Goal: Task Accomplishment & Management: Manage account settings

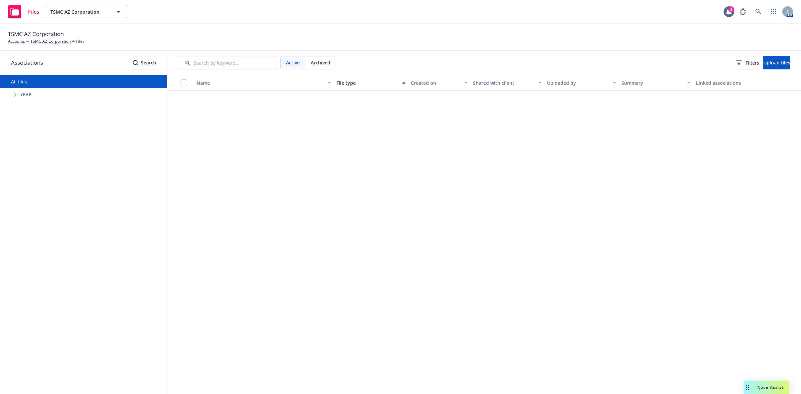
scroll to position [693, 0]
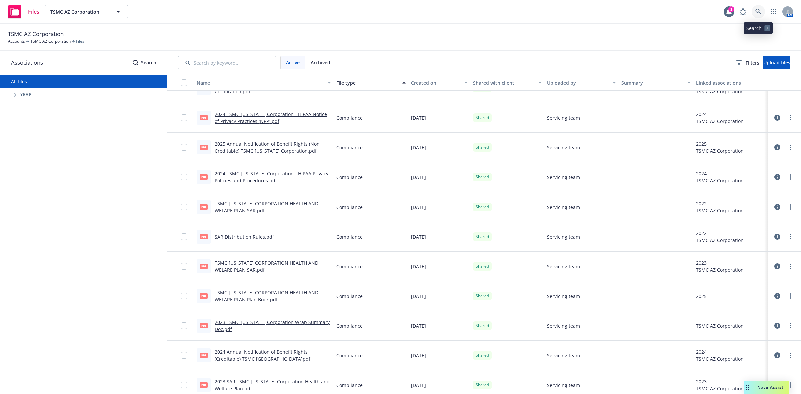
click at [758, 11] on icon at bounding box center [758, 12] width 6 height 6
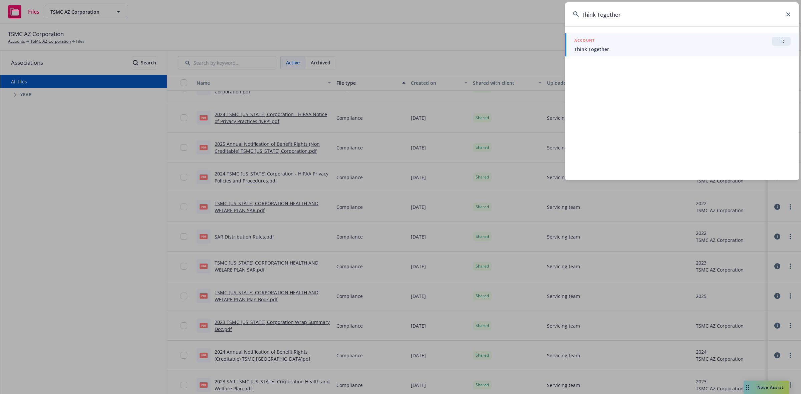
type input "Think Together"
click at [598, 47] on span "Think Together" at bounding box center [682, 49] width 216 height 7
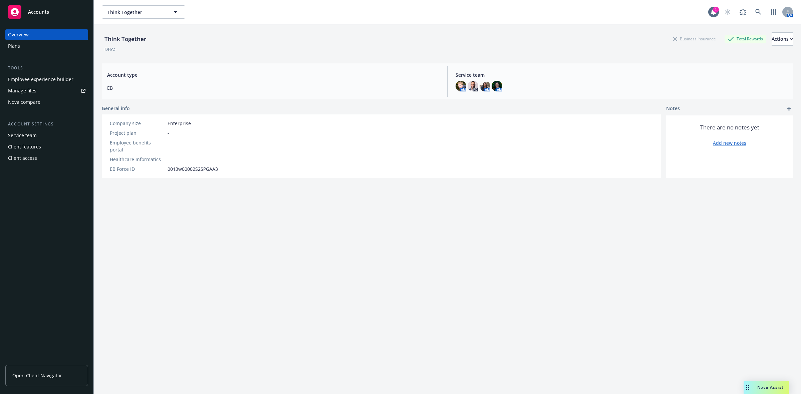
click at [15, 46] on div "Plans" at bounding box center [14, 46] width 12 height 11
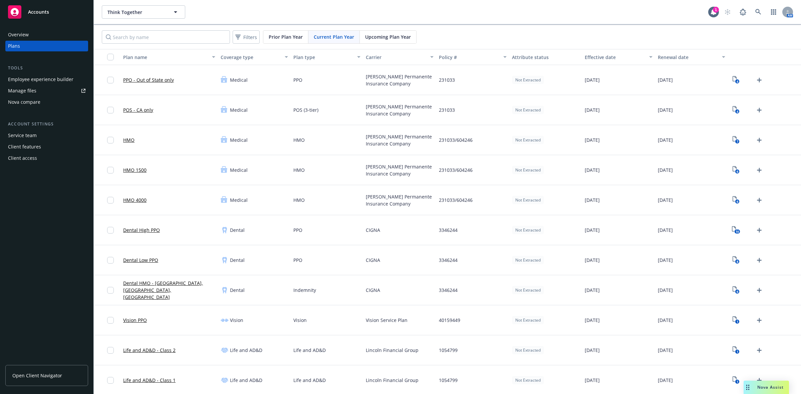
click at [390, 36] on span "Upcoming Plan Year" at bounding box center [388, 36] width 46 height 7
click at [757, 229] on icon "Upload Plan Documents" at bounding box center [759, 230] width 5 height 5
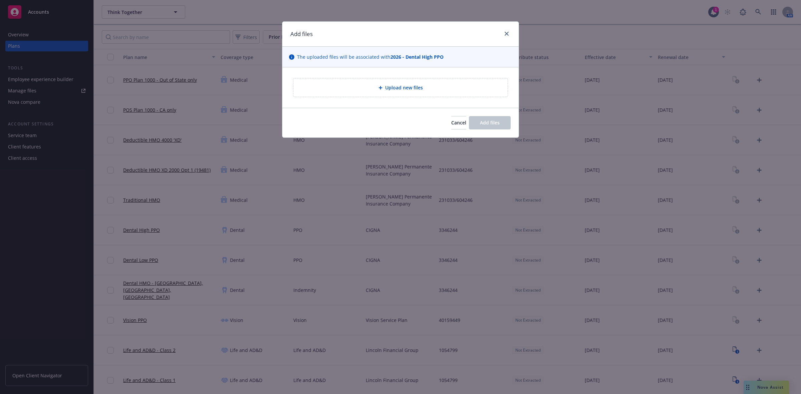
click at [401, 86] on span "Upload new files" at bounding box center [404, 87] width 38 height 7
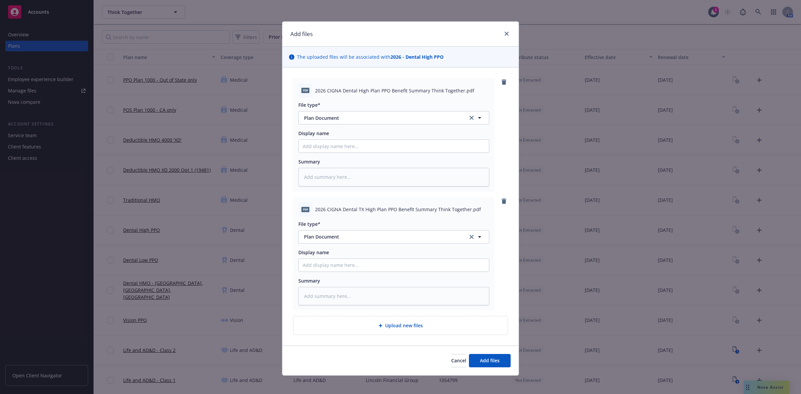
click at [394, 326] on span "Upload new files" at bounding box center [404, 325] width 38 height 7
click at [489, 359] on span "Add files" at bounding box center [490, 360] width 20 height 6
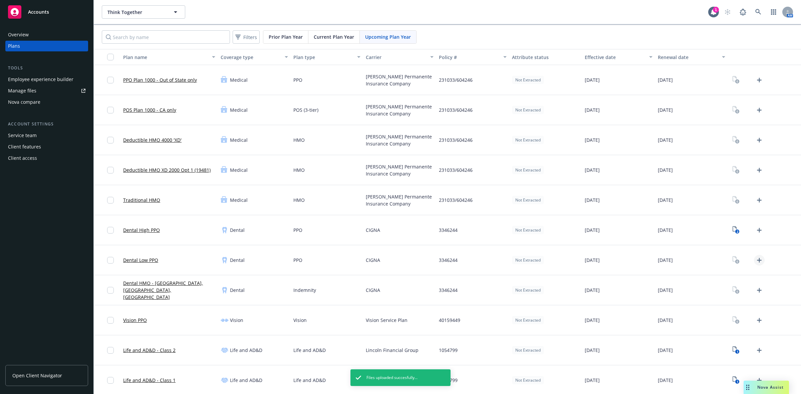
click at [757, 261] on icon "Upload Plan Documents" at bounding box center [759, 260] width 5 height 5
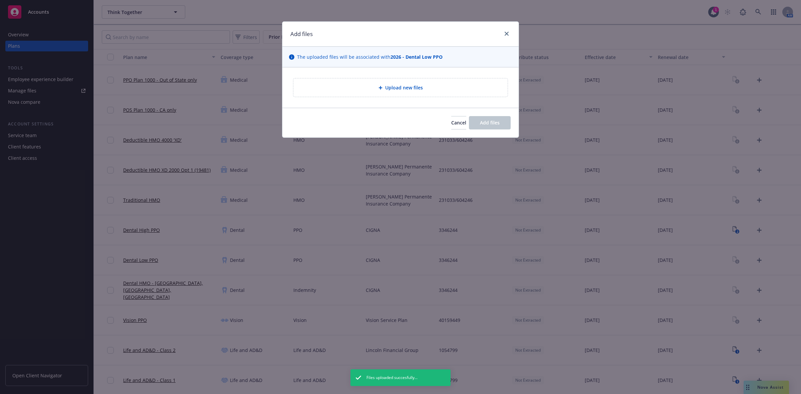
click at [379, 84] on div "Upload new files" at bounding box center [401, 88] width 204 height 8
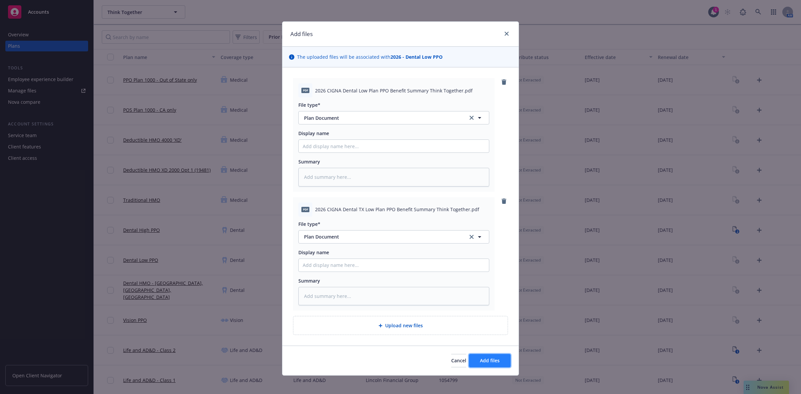
click at [485, 362] on span "Add files" at bounding box center [490, 360] width 20 height 6
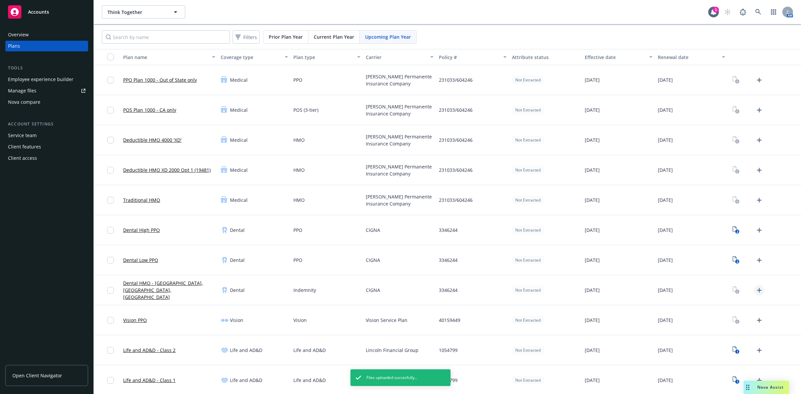
click at [755, 289] on icon "Upload Plan Documents" at bounding box center [759, 290] width 8 height 8
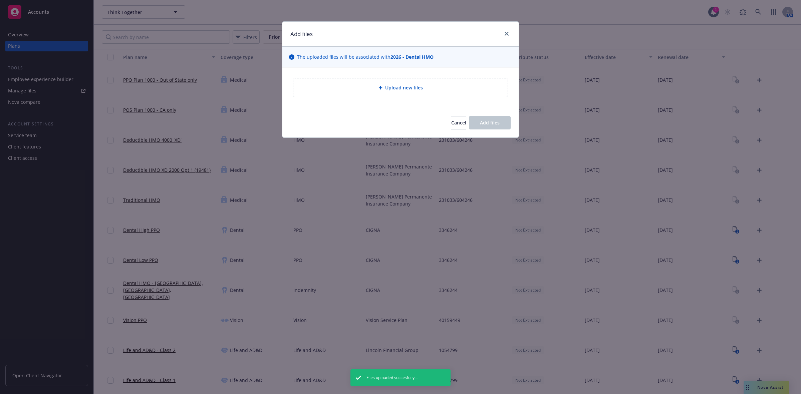
click at [409, 94] on div "Upload new files" at bounding box center [400, 87] width 214 height 18
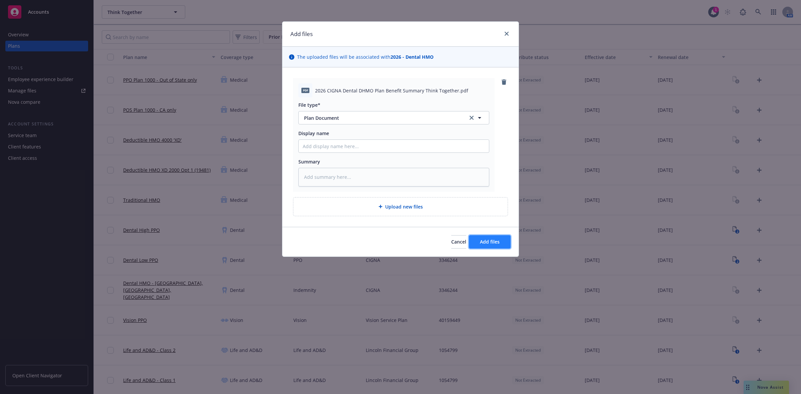
click at [490, 241] on span "Add files" at bounding box center [490, 242] width 20 height 6
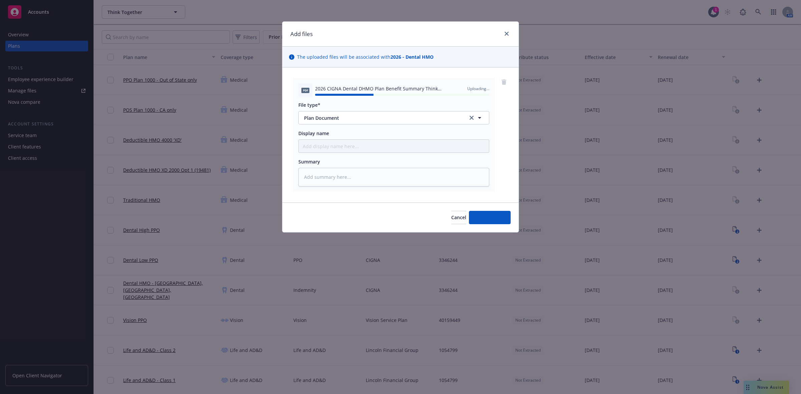
type textarea "x"
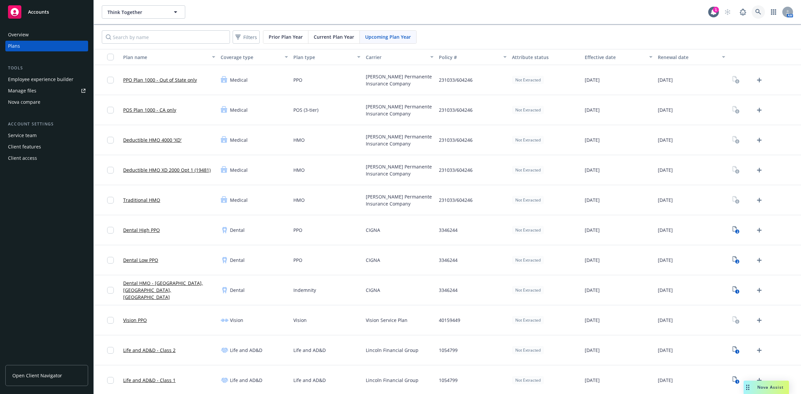
click at [755, 10] on icon at bounding box center [758, 12] width 6 height 6
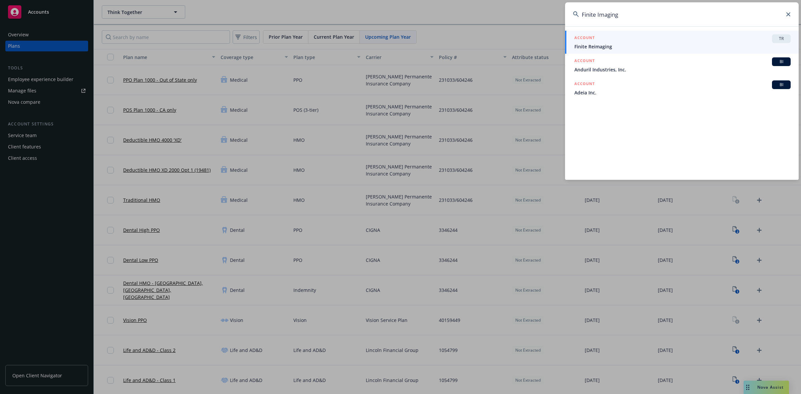
type input "Finite Imaging"
click at [603, 46] on span "Finite Reimaging" at bounding box center [682, 46] width 216 height 7
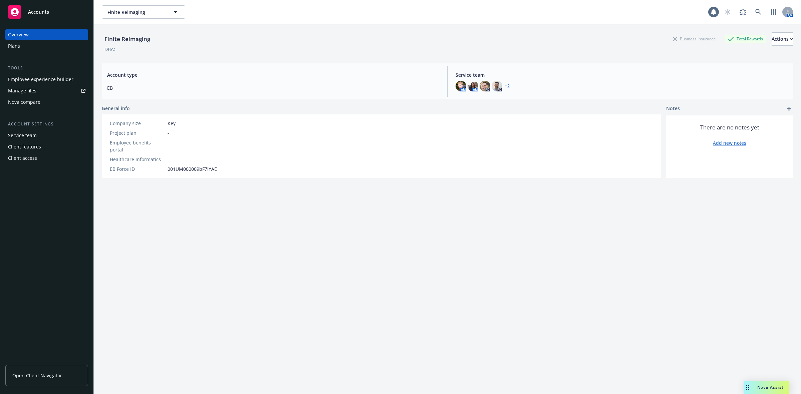
click at [12, 44] on div "Plans" at bounding box center [14, 46] width 12 height 11
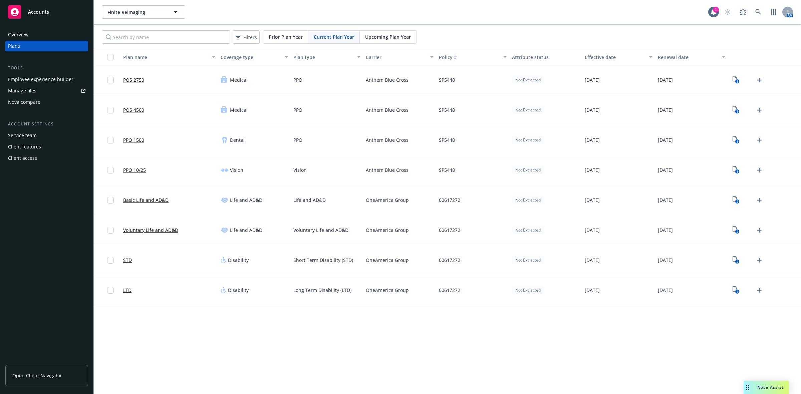
click at [394, 36] on span "Upcoming Plan Year" at bounding box center [388, 36] width 46 height 7
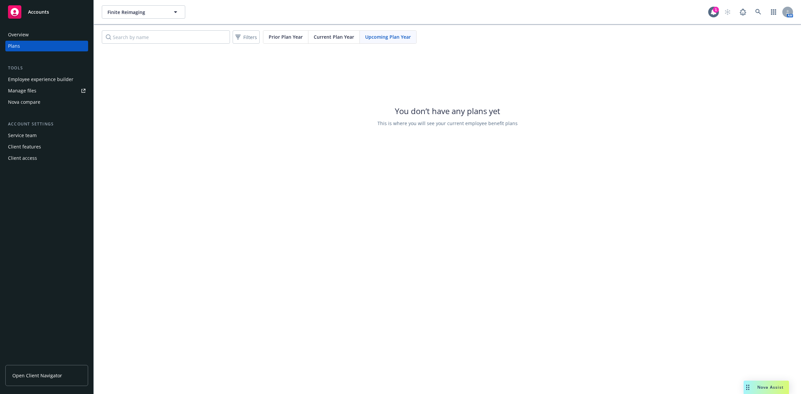
click at [325, 40] on span "Current Plan Year" at bounding box center [334, 36] width 40 height 7
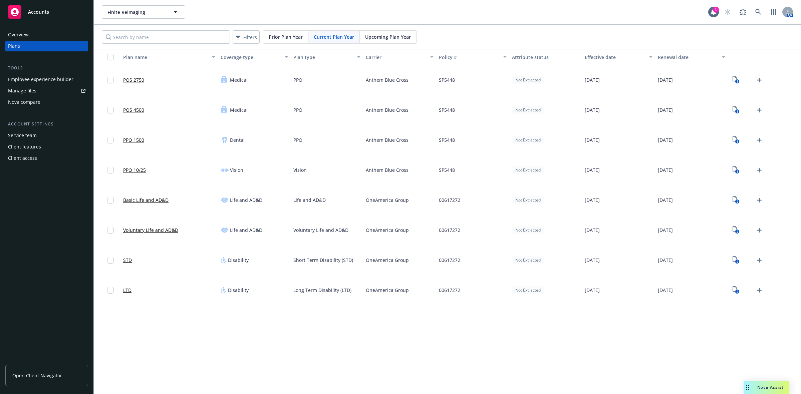
click at [392, 38] on span "Upcoming Plan Year" at bounding box center [388, 36] width 46 height 7
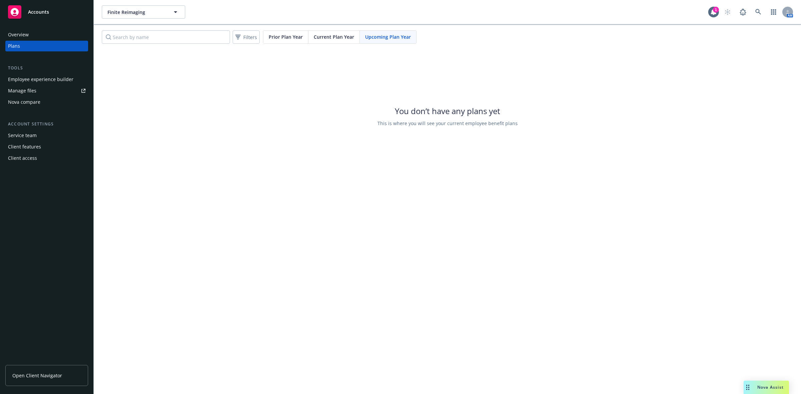
click at [341, 37] on span "Current Plan Year" at bounding box center [334, 36] width 40 height 7
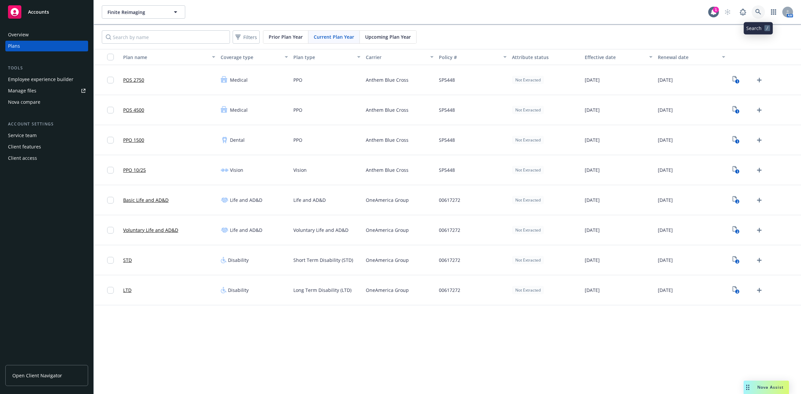
click at [759, 13] on icon at bounding box center [758, 12] width 6 height 6
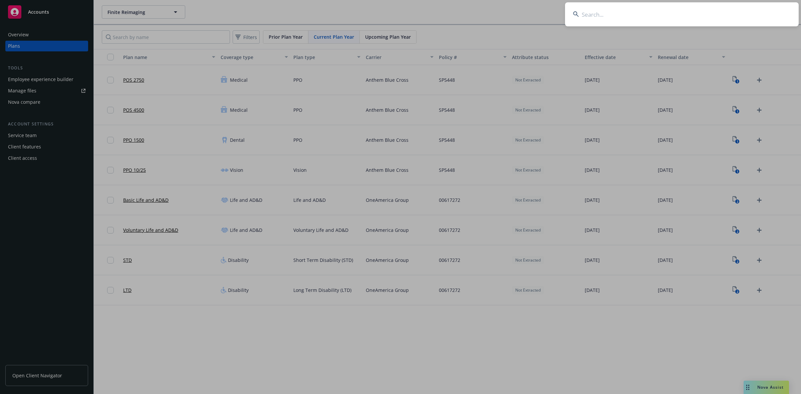
click at [611, 15] on input at bounding box center [682, 14] width 234 height 24
type input "Delinea"
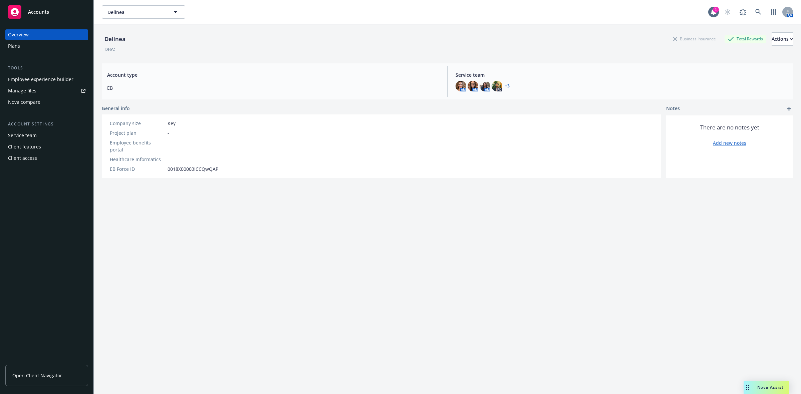
click at [16, 45] on div "Plans" at bounding box center [14, 46] width 12 height 11
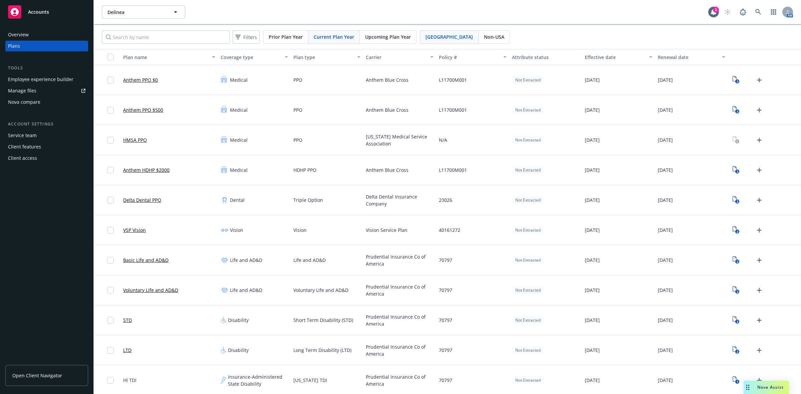
click at [396, 34] on span "Upcoming Plan Year" at bounding box center [388, 36] width 46 height 7
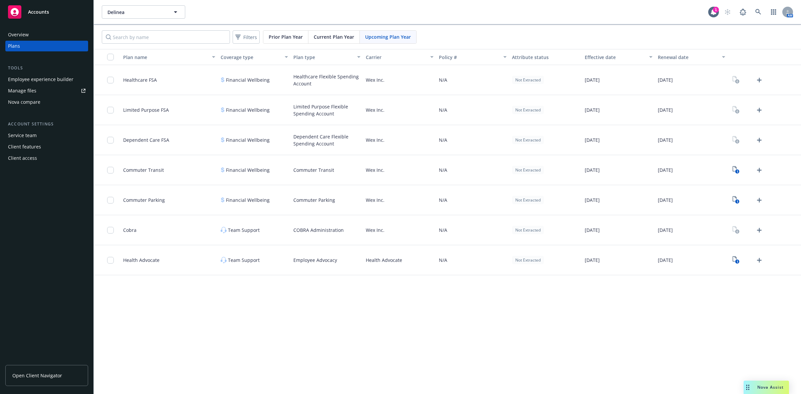
click at [333, 39] on span "Current Plan Year" at bounding box center [334, 36] width 40 height 7
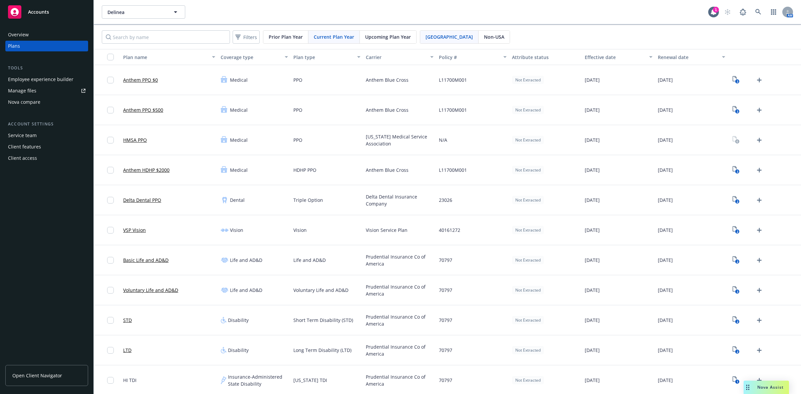
click at [394, 33] on span "Upcoming Plan Year" at bounding box center [388, 36] width 46 height 7
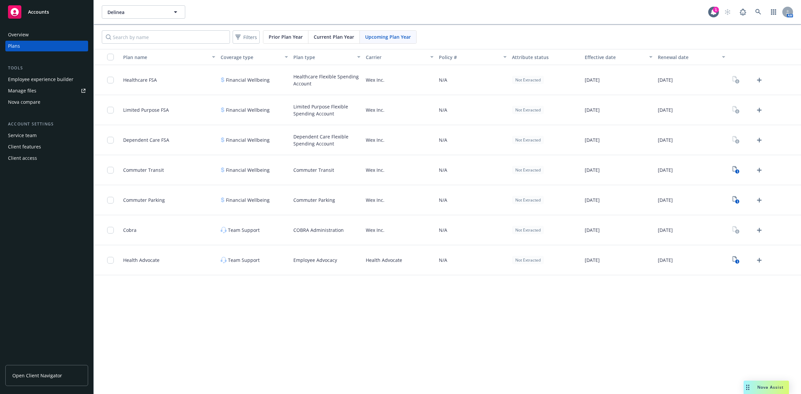
drag, startPoint x: 489, startPoint y: 230, endPoint x: 424, endPoint y: 157, distance: 97.8
click at [424, 157] on div "Wex Inc." at bounding box center [399, 170] width 73 height 30
